Goal: Use online tool/utility: Utilize a website feature to perform a specific function

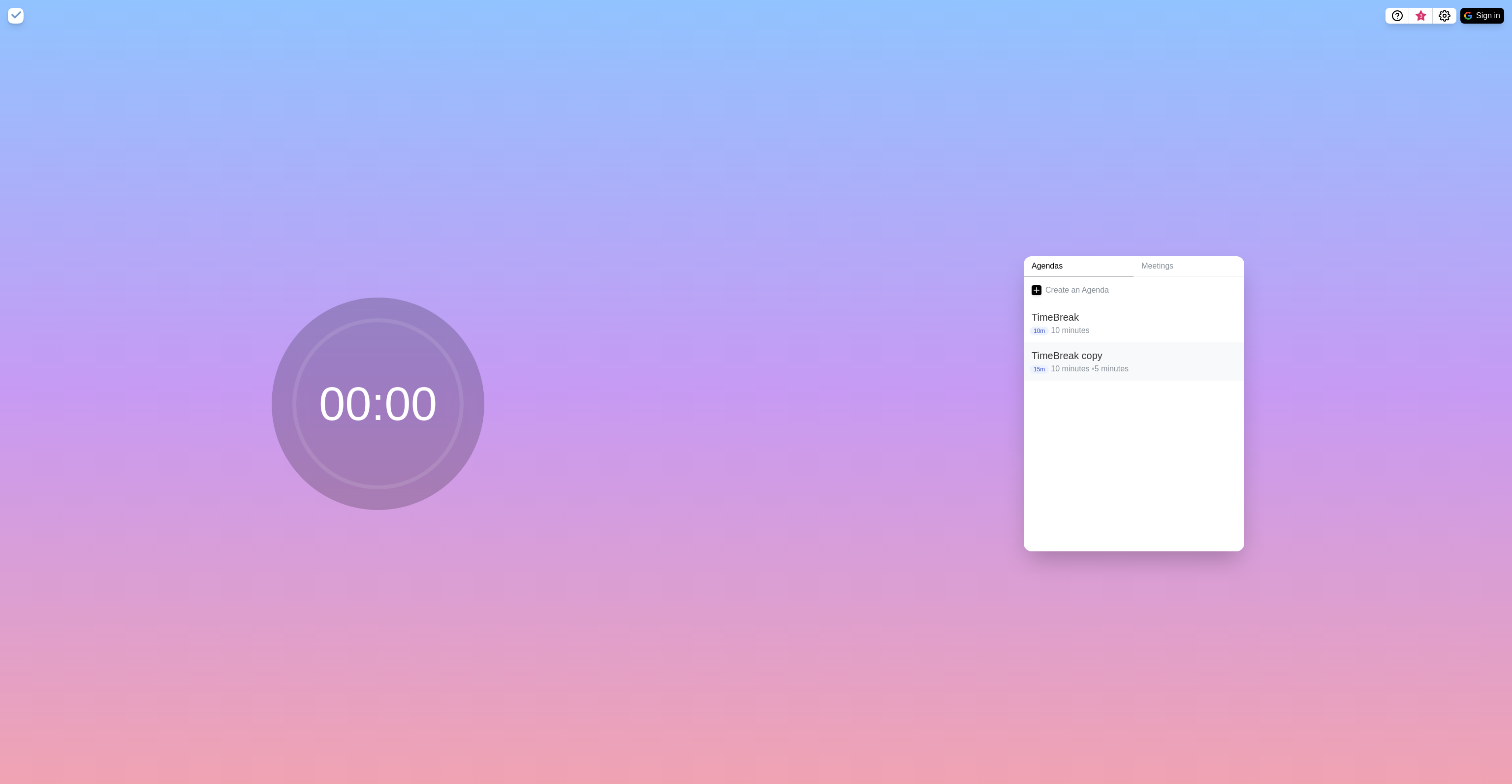
click at [1092, 349] on h2 "TimeBreak copy" at bounding box center [1134, 355] width 205 height 15
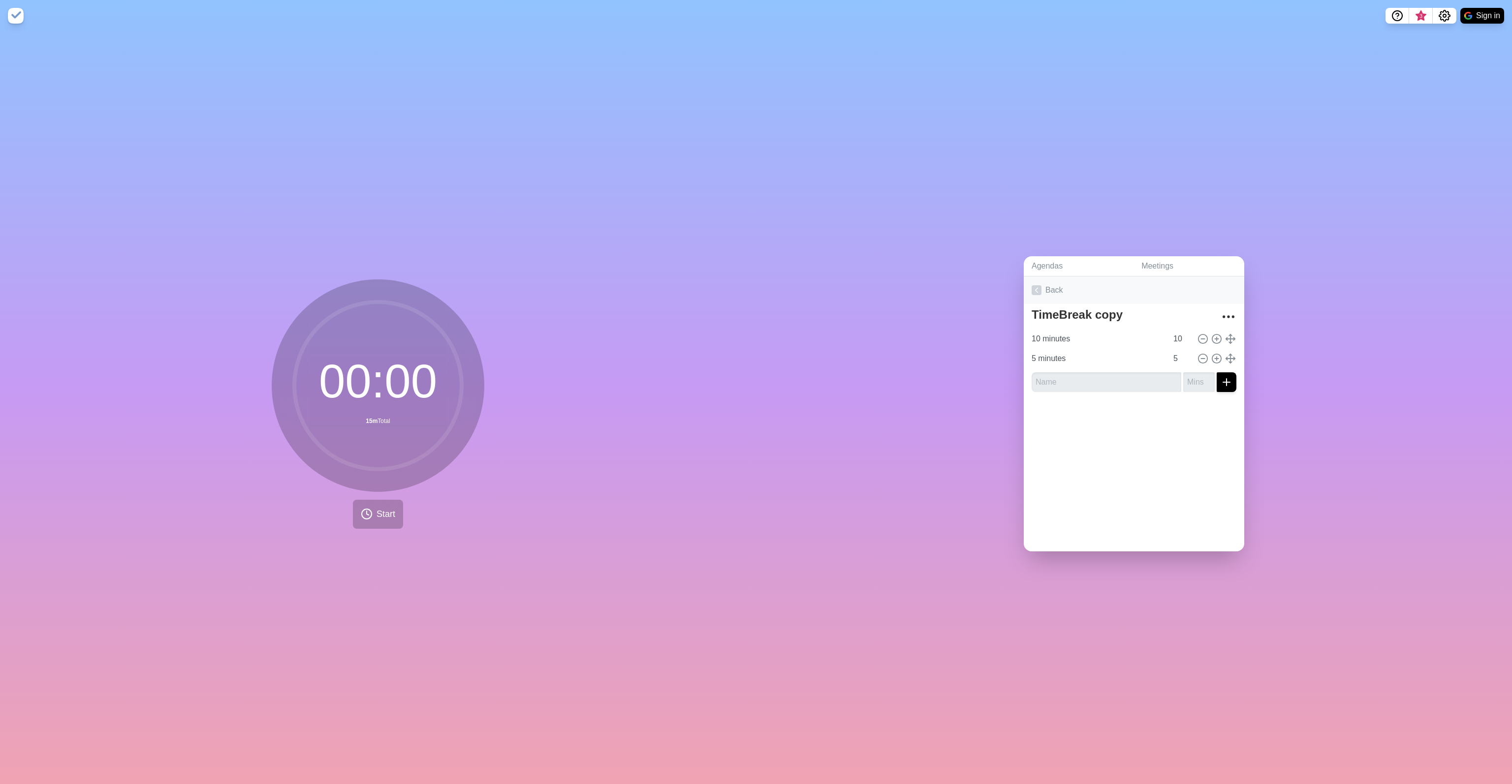
click at [1050, 283] on link "Back" at bounding box center [1134, 291] width 220 height 28
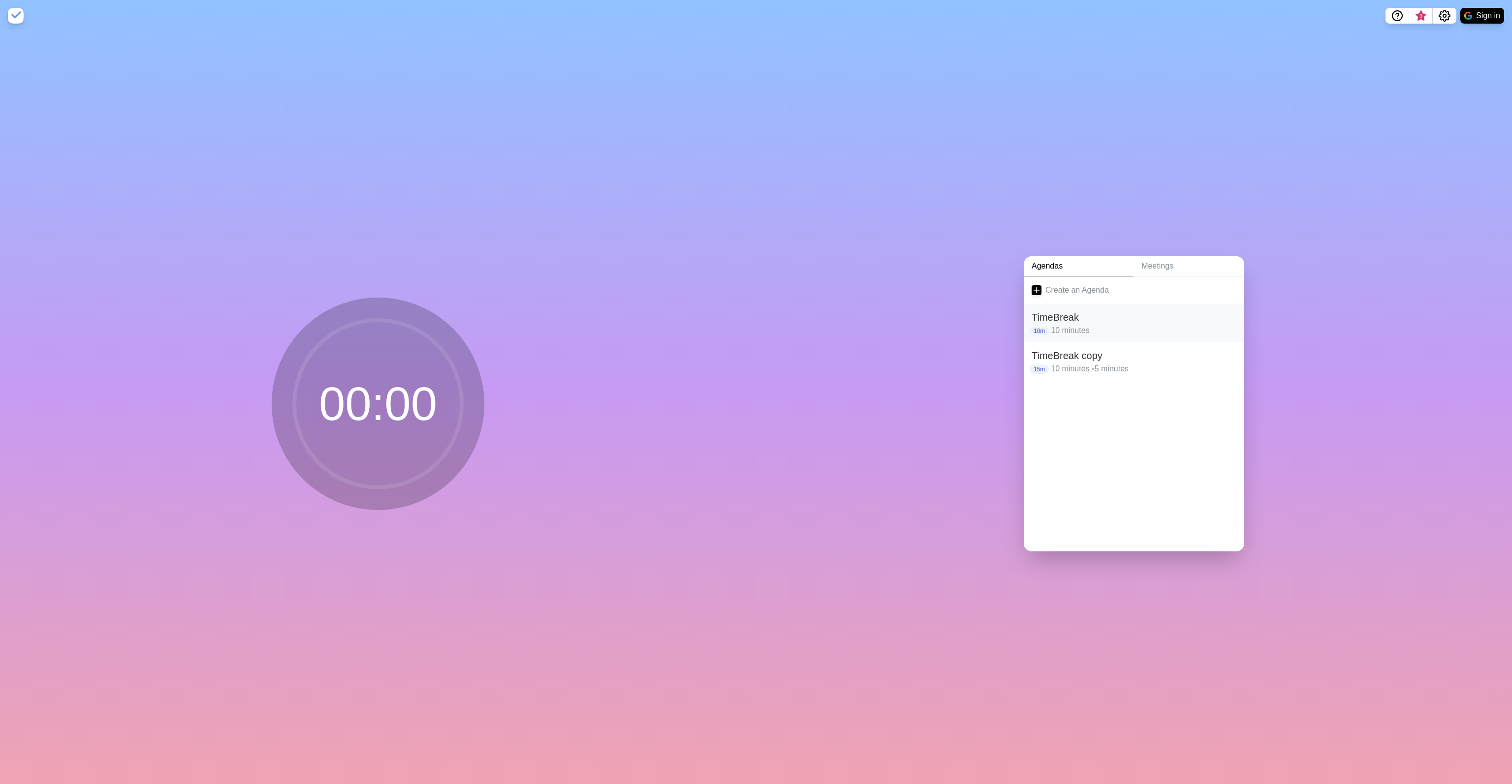
click at [1086, 318] on h2 "TimeBreak" at bounding box center [1134, 317] width 205 height 15
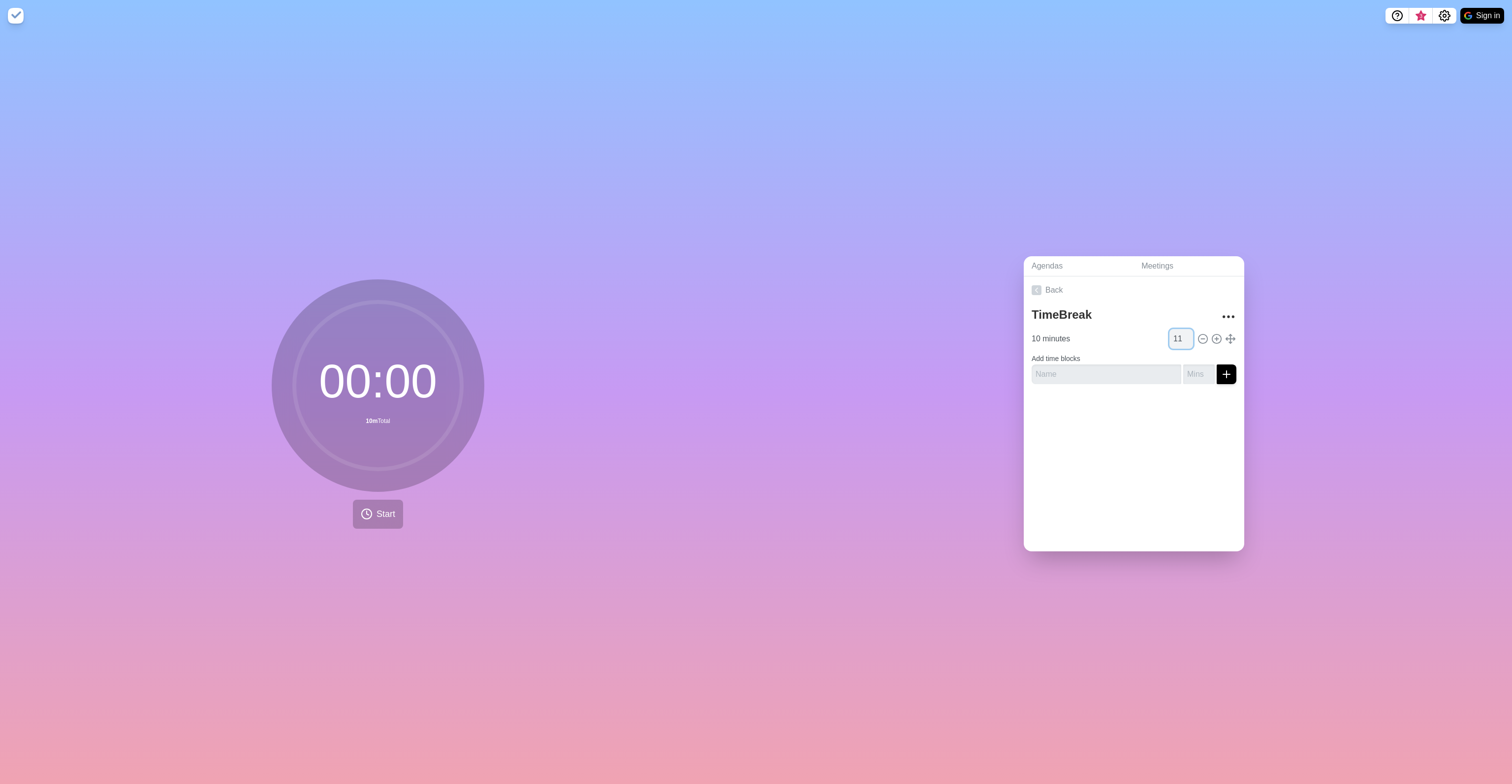
click at [1175, 332] on input "11" at bounding box center [1181, 338] width 23 height 19
type input "1"
type input "5"
click at [384, 511] on span "Start" at bounding box center [386, 514] width 19 height 13
click at [417, 508] on rect at bounding box center [417, 514] width 12 height 12
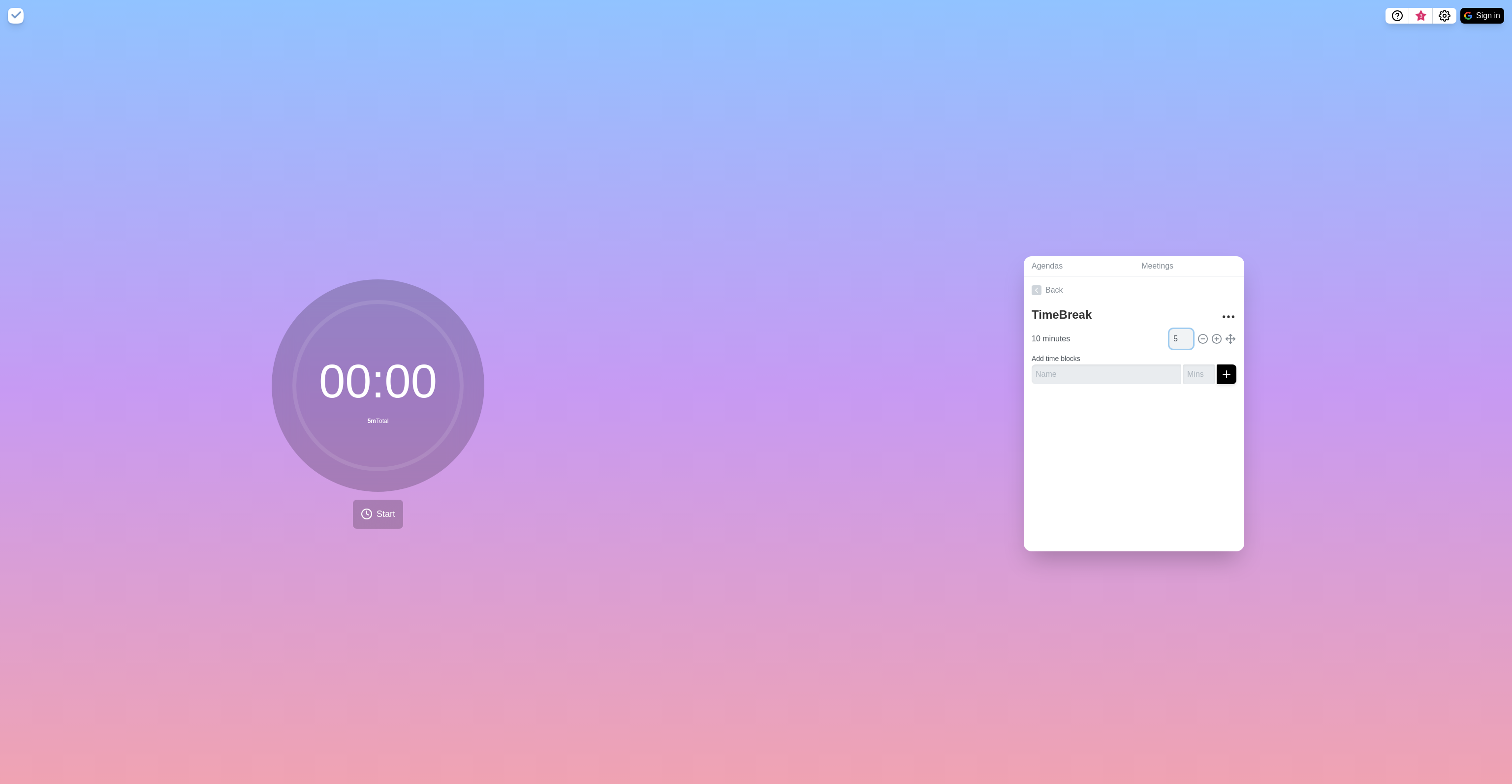
click at [1169, 335] on input "5" at bounding box center [1181, 338] width 23 height 19
type input "10"
click at [368, 508] on icon at bounding box center [366, 513] width 12 height 12
